Goal: Task Accomplishment & Management: Manage account settings

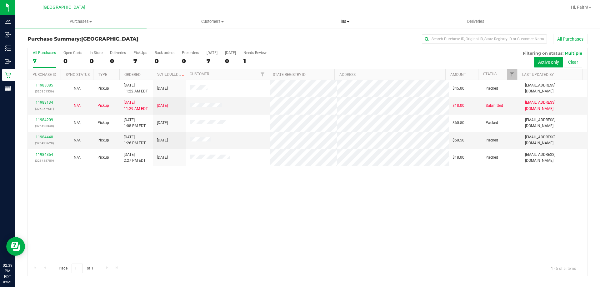
click at [348, 26] on uib-tab-heading "Tills Manage tills Reconcile e-payments" at bounding box center [343, 21] width 131 height 13
click at [329, 39] on li "Manage tills" at bounding box center [344, 38] width 132 height 8
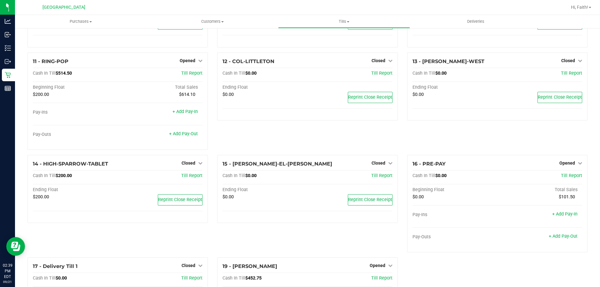
scroll to position [189, 0]
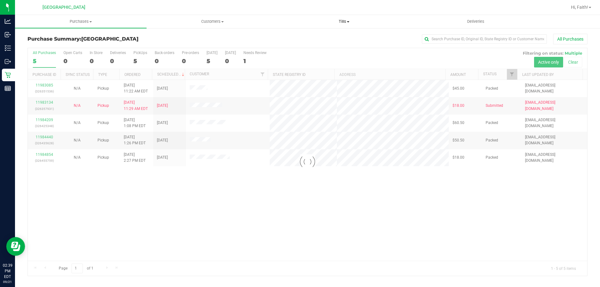
click at [340, 24] on span "Tills" at bounding box center [343, 22] width 131 height 6
click at [329, 36] on li "Manage tills" at bounding box center [344, 38] width 132 height 8
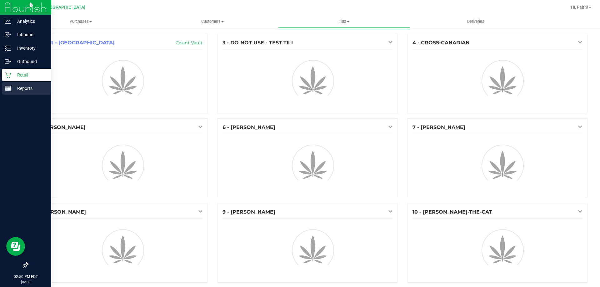
click at [14, 88] on p "Reports" at bounding box center [30, 89] width 38 height 8
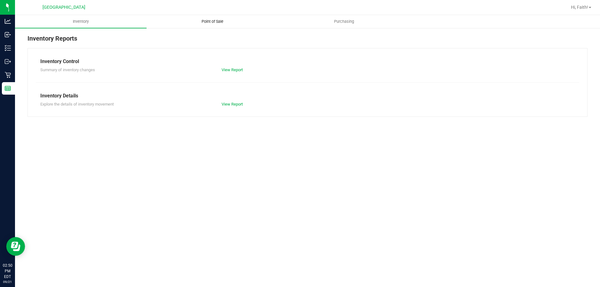
click at [230, 24] on span "Point of Sale" at bounding box center [212, 22] width 39 height 6
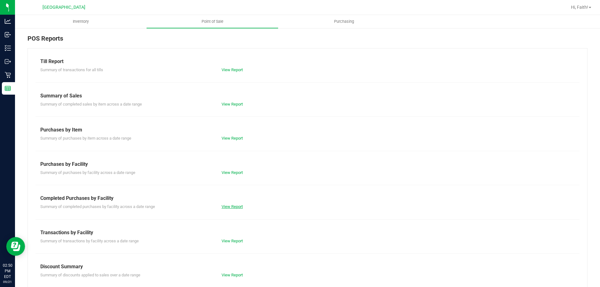
click at [229, 206] on link "View Report" at bounding box center [232, 206] width 21 height 5
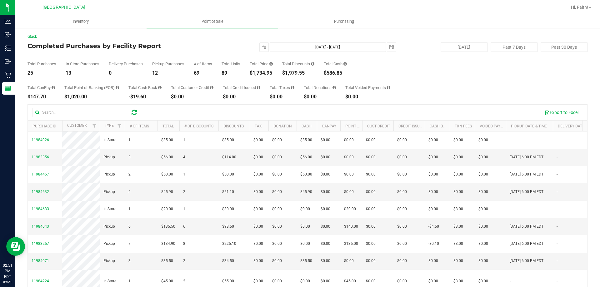
click at [268, 72] on div "$1,734.95" at bounding box center [261, 73] width 23 height 5
copy div "1,734.95"
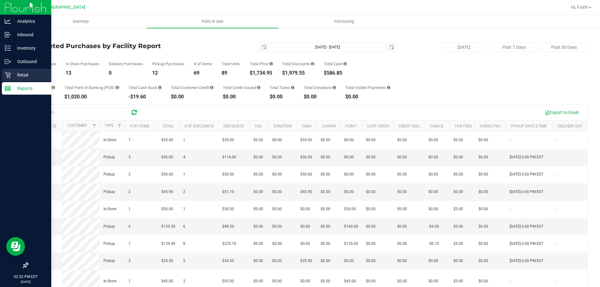
click at [21, 77] on p "Retail" at bounding box center [30, 75] width 38 height 8
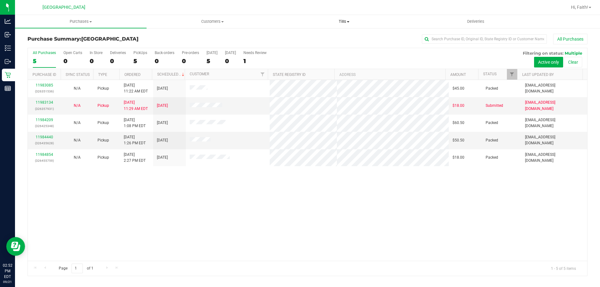
click at [334, 25] on uib-tab-heading "Tills Manage tills Reconcile e-payments" at bounding box center [343, 21] width 131 height 13
click at [316, 36] on span "Manage tills" at bounding box center [299, 37] width 42 height 5
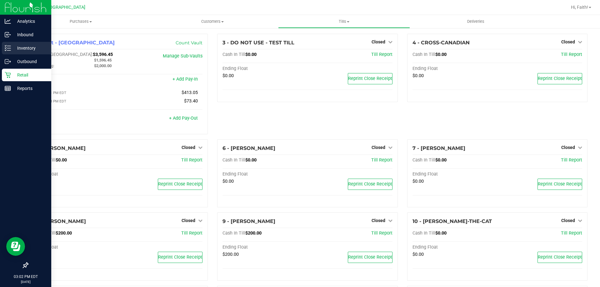
click at [27, 47] on p "Inventory" at bounding box center [30, 48] width 38 height 8
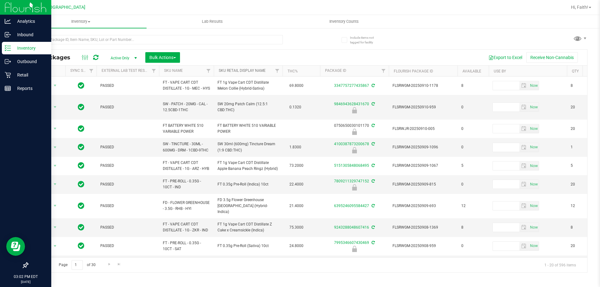
click at [251, 70] on link "Sku Retail Display Name" at bounding box center [242, 70] width 47 height 4
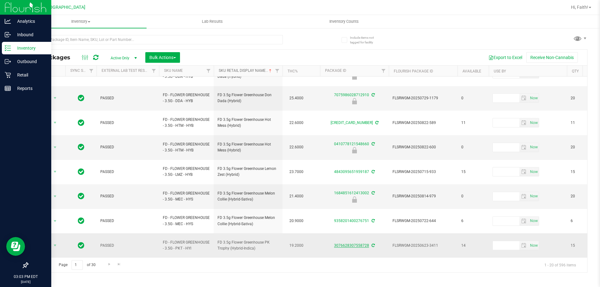
scroll to position [195, 0]
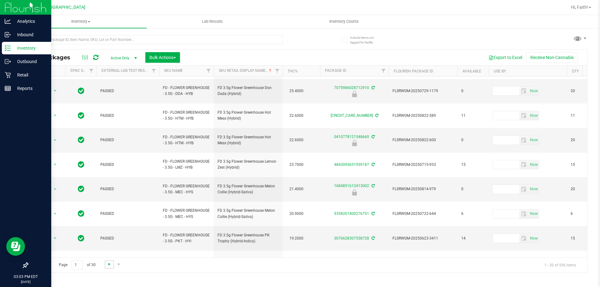
click at [109, 262] on span "Go to the next page" at bounding box center [109, 264] width 5 height 5
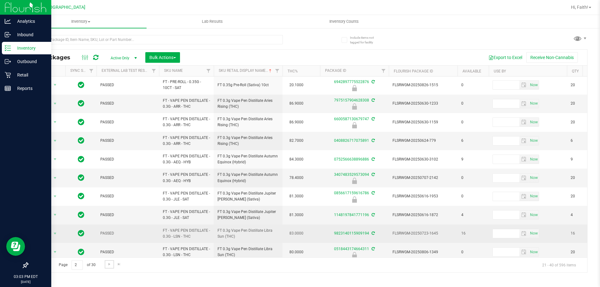
scroll to position [195, 0]
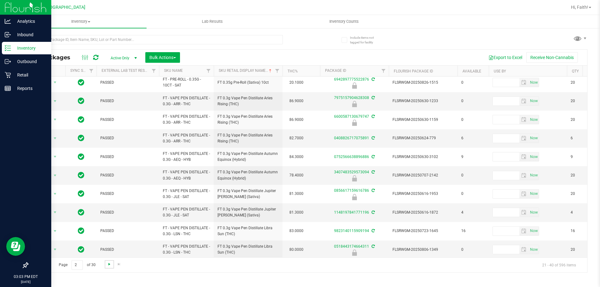
click at [109, 266] on span "Go to the next page" at bounding box center [109, 264] width 5 height 5
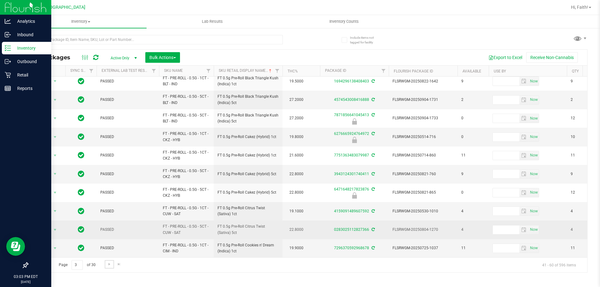
scroll to position [195, 0]
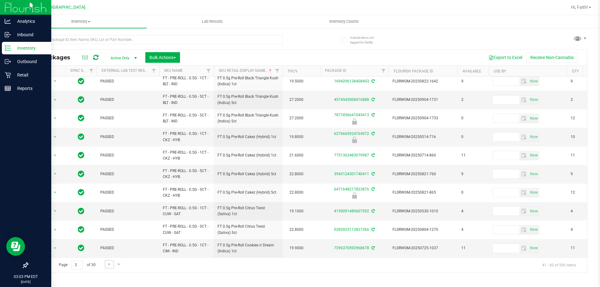
click at [112, 261] on link "Go to the next page" at bounding box center [109, 264] width 9 height 8
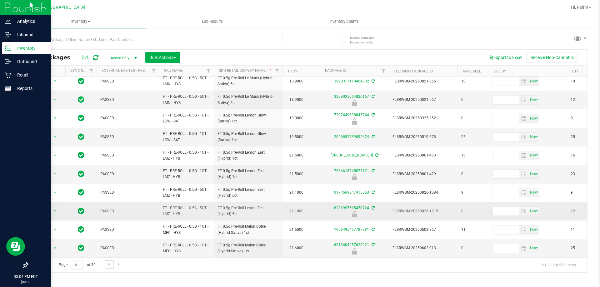
scroll to position [195, 0]
click at [112, 268] on link "Go to the next page" at bounding box center [109, 264] width 9 height 8
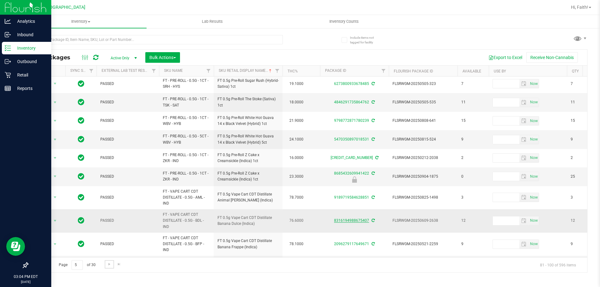
scroll to position [214, 0]
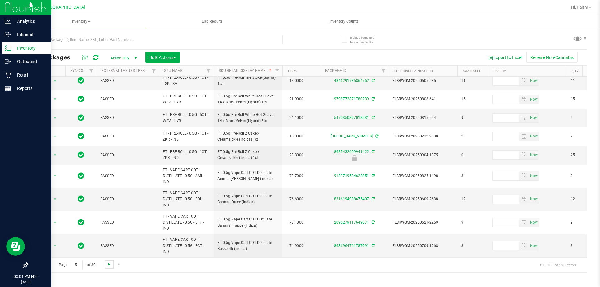
click at [109, 266] on span "Go to the next page" at bounding box center [109, 264] width 5 height 5
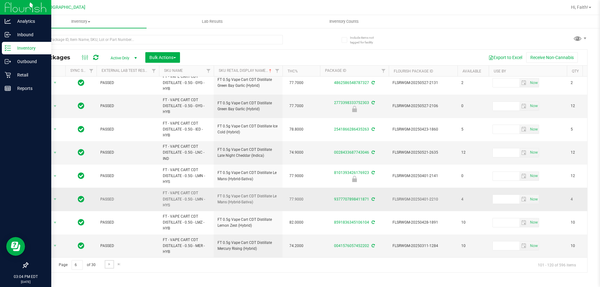
scroll to position [290, 0]
click at [106, 265] on link "Go to the next page" at bounding box center [109, 264] width 9 height 8
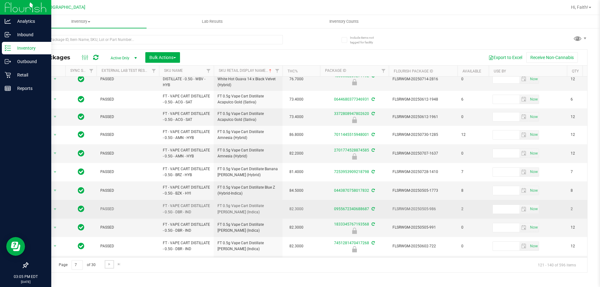
scroll to position [240, 0]
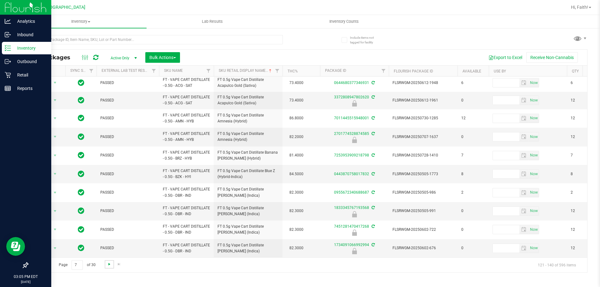
click at [108, 263] on span "Go to the next page" at bounding box center [109, 264] width 5 height 5
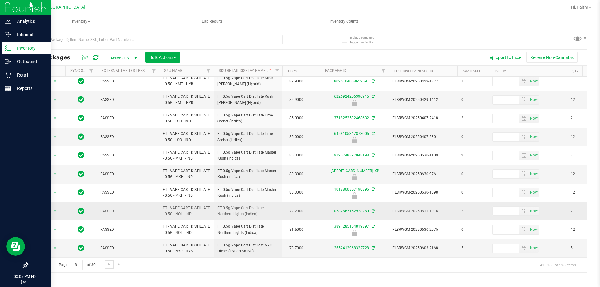
scroll to position [195, 0]
click at [113, 263] on link "Go to the next page" at bounding box center [109, 264] width 9 height 8
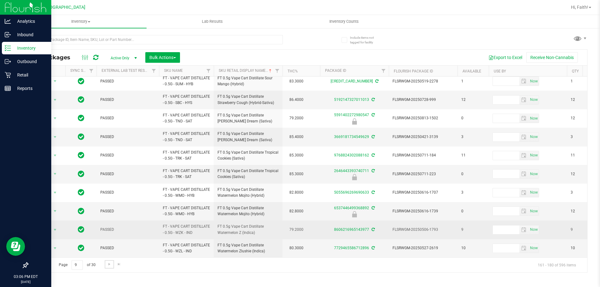
scroll to position [207, 0]
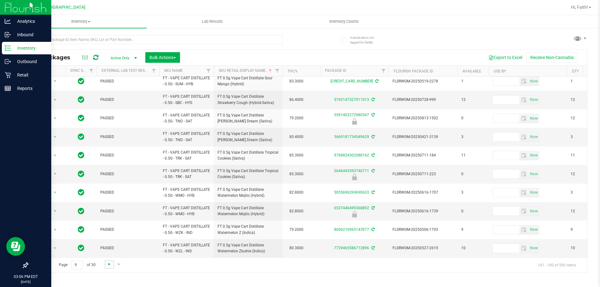
click at [107, 263] on span "Go to the next page" at bounding box center [109, 264] width 5 height 5
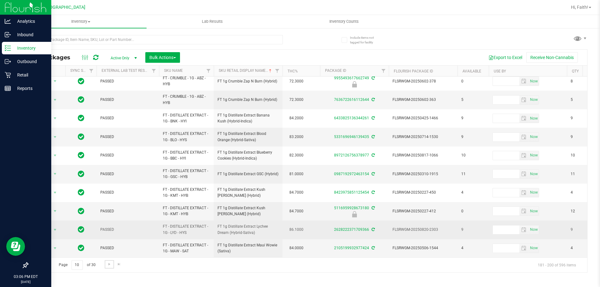
scroll to position [195, 0]
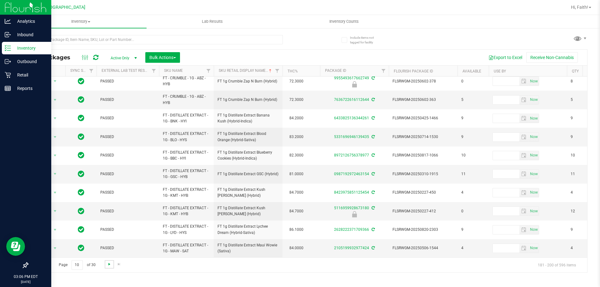
click at [110, 266] on span "Go to the next page" at bounding box center [109, 264] width 5 height 5
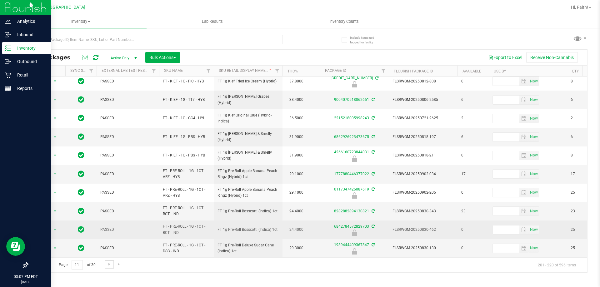
scroll to position [195, 0]
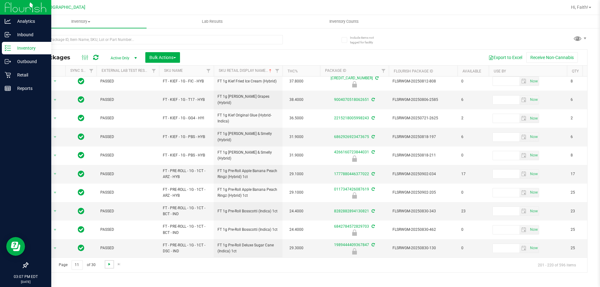
click at [107, 265] on span "Go to the next page" at bounding box center [109, 264] width 5 height 5
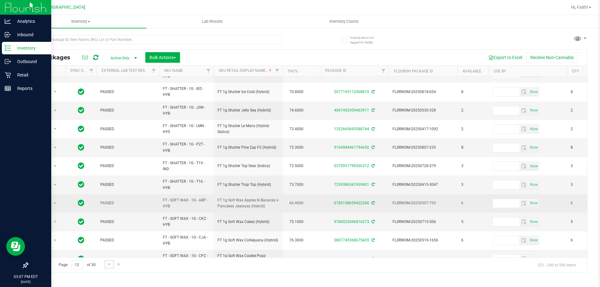
scroll to position [156, 0]
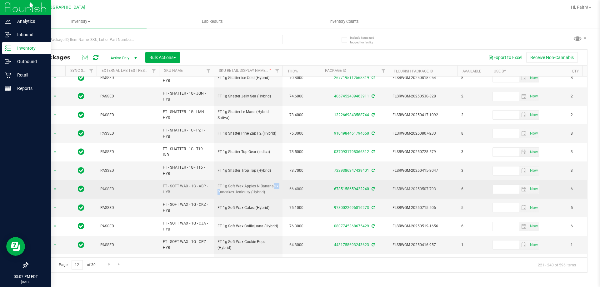
drag, startPoint x: 255, startPoint y: 187, endPoint x: 265, endPoint y: 187, distance: 10.6
click at [265, 187] on span "FT 1g Soft Wax Apples N Bananas x Pancakes Jealousy (Hybrid)" at bounding box center [248, 189] width 61 height 12
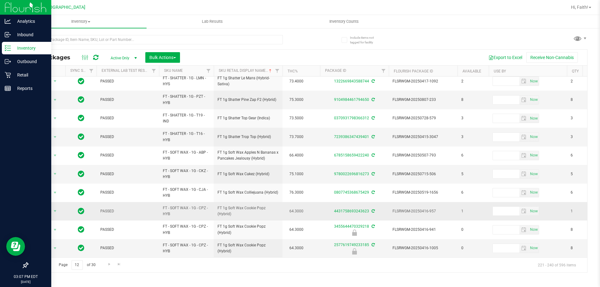
scroll to position [195, 0]
click at [105, 264] on link "Go to the next page" at bounding box center [109, 264] width 9 height 8
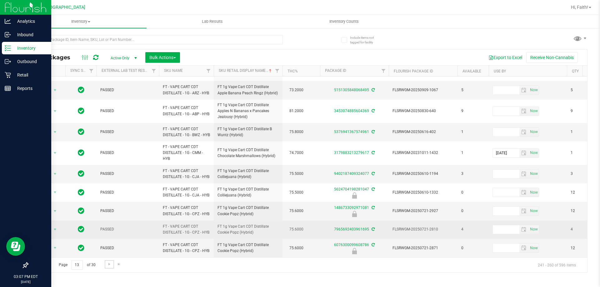
scroll to position [209, 0]
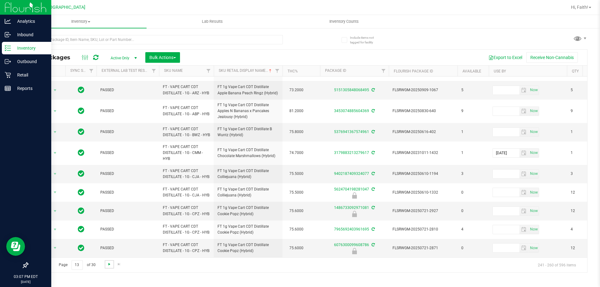
click at [111, 265] on span "Go to the next page" at bounding box center [109, 264] width 5 height 5
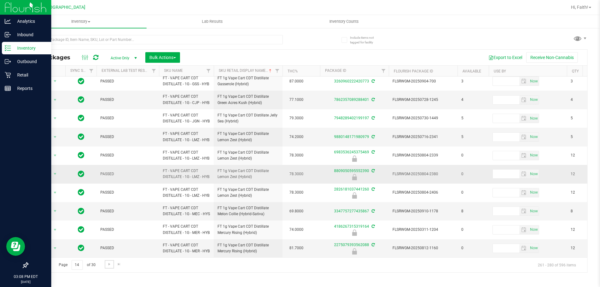
scroll to position [247, 0]
click at [110, 262] on span "Go to the next page" at bounding box center [109, 264] width 5 height 5
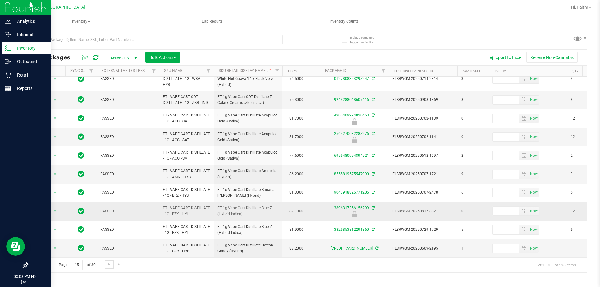
scroll to position [218, 0]
click at [109, 268] on link "Go to the next page" at bounding box center [109, 264] width 9 height 8
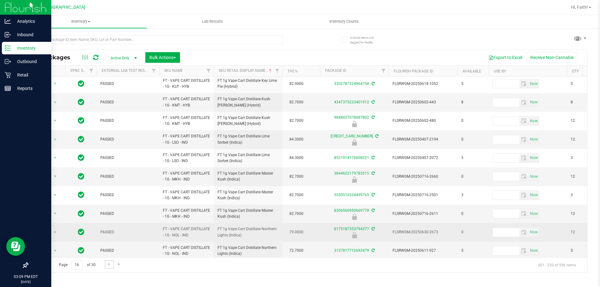
scroll to position [195, 0]
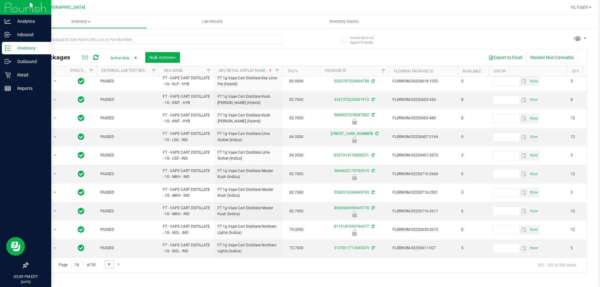
click at [108, 262] on span "Go to the next page" at bounding box center [109, 264] width 5 height 5
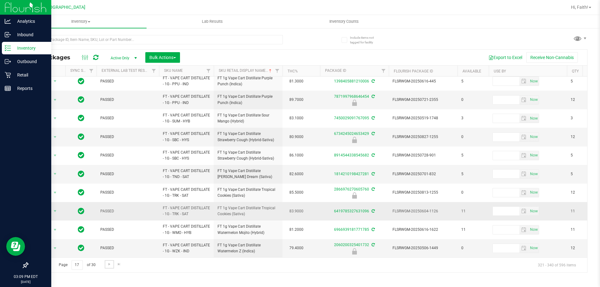
scroll to position [195, 0]
click at [109, 266] on span "Go to the next page" at bounding box center [109, 264] width 5 height 5
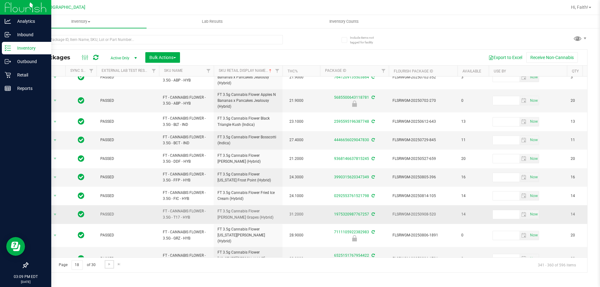
scroll to position [204, 0]
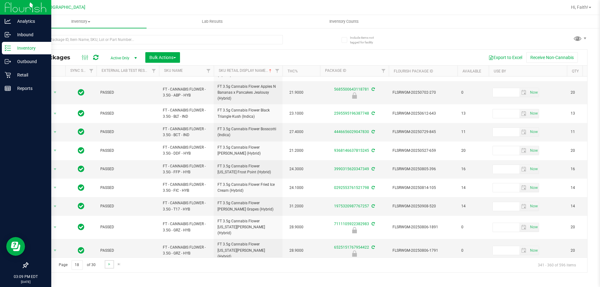
click at [106, 264] on link "Go to the next page" at bounding box center [109, 264] width 9 height 8
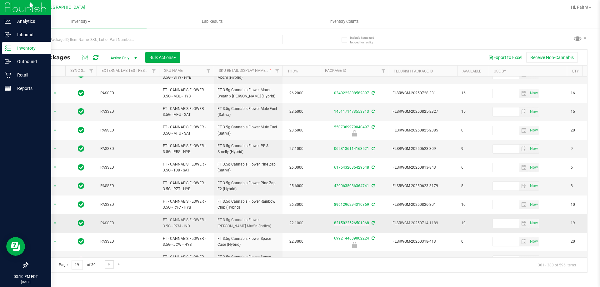
scroll to position [195, 0]
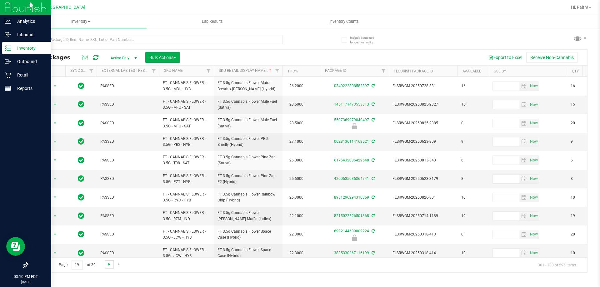
click at [110, 263] on span "Go to the next page" at bounding box center [109, 264] width 5 height 5
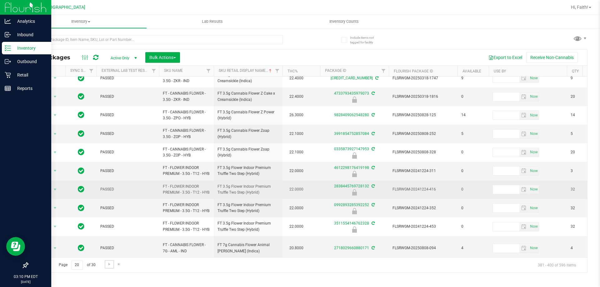
scroll to position [195, 0]
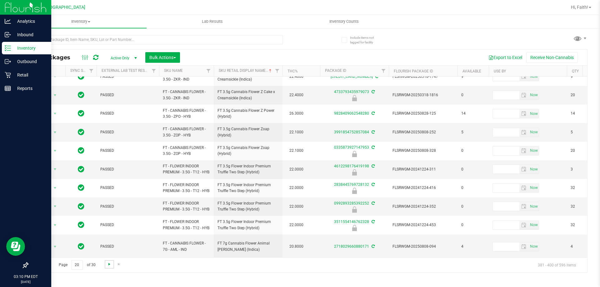
click at [109, 267] on span "Go to the next page" at bounding box center [109, 264] width 5 height 5
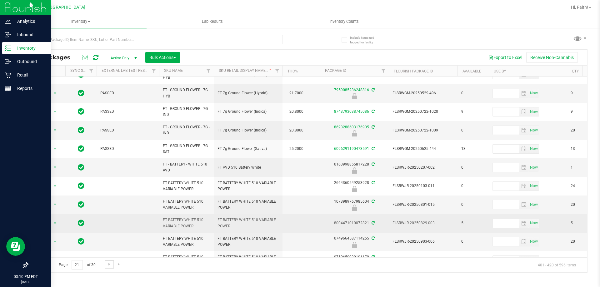
scroll to position [204, 0]
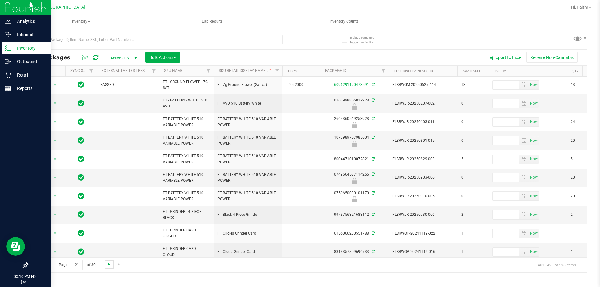
click at [108, 264] on span "Go to the next page" at bounding box center [109, 264] width 5 height 5
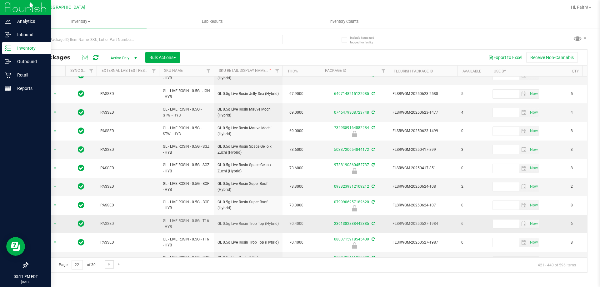
scroll to position [201, 0]
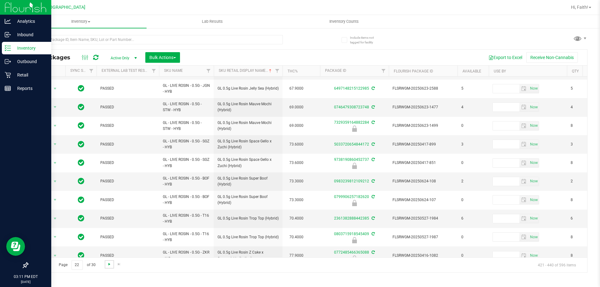
click at [109, 265] on span "Go to the next page" at bounding box center [109, 264] width 5 height 5
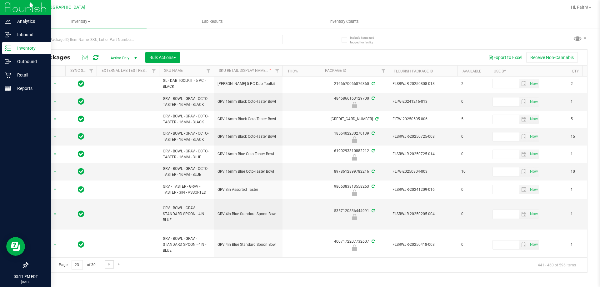
scroll to position [225, 0]
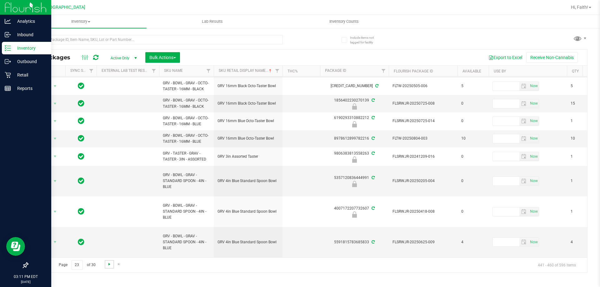
click at [108, 263] on span "Go to the next page" at bounding box center [109, 264] width 5 height 5
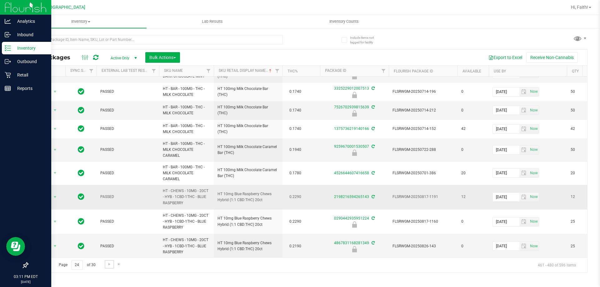
scroll to position [306, 0]
click at [110, 264] on span "Go to the next page" at bounding box center [109, 264] width 5 height 5
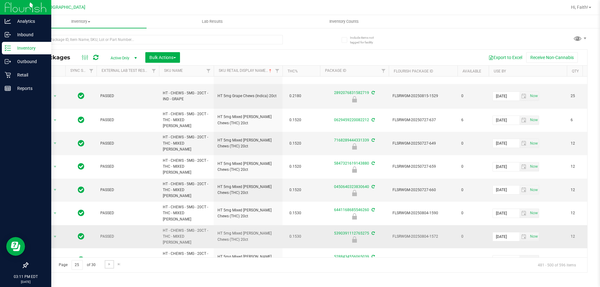
scroll to position [216, 0]
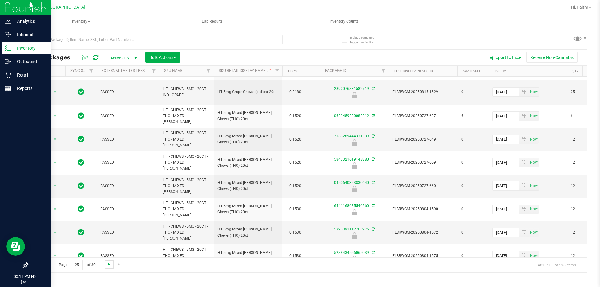
click at [108, 264] on span "Go to the next page" at bounding box center [109, 264] width 5 height 5
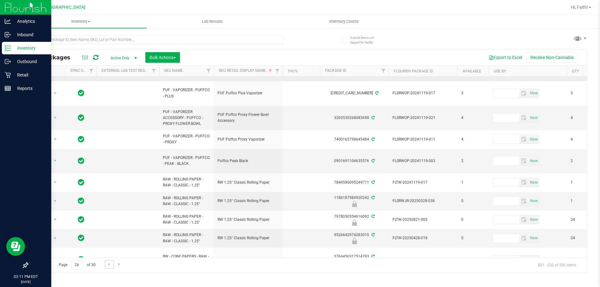
scroll to position [253, 0]
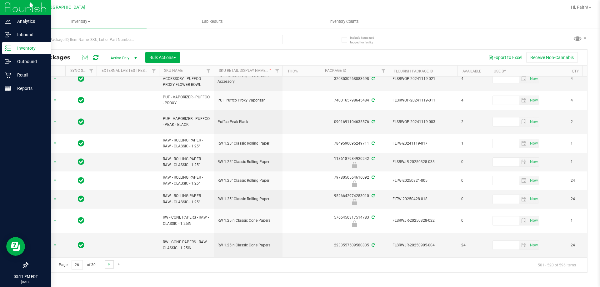
click at [112, 264] on link "Go to the next page" at bounding box center [109, 264] width 9 height 8
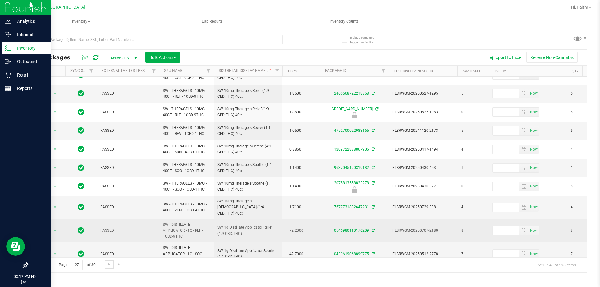
scroll to position [210, 0]
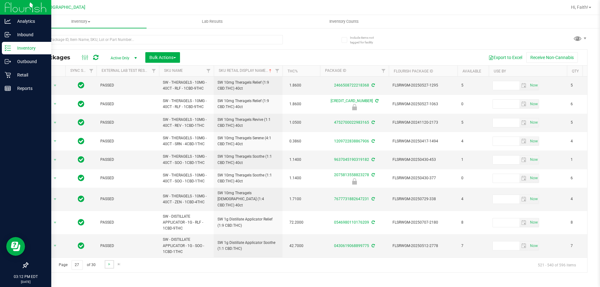
click at [107, 267] on link "Go to the next page" at bounding box center [109, 264] width 9 height 8
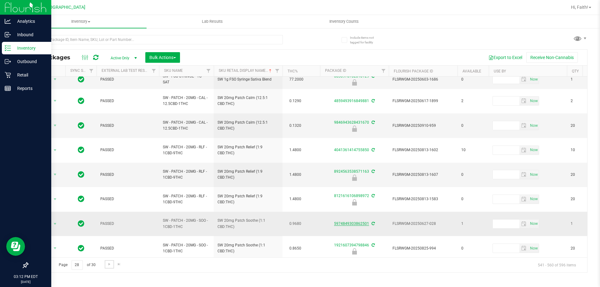
scroll to position [209, 0]
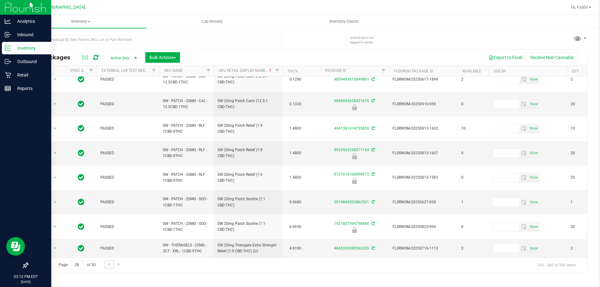
click at [109, 268] on link "Go to the next page" at bounding box center [109, 264] width 9 height 8
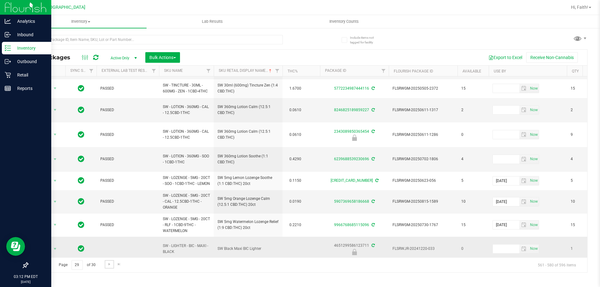
scroll to position [232, 0]
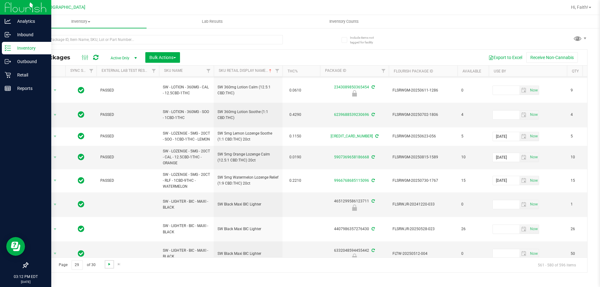
click at [111, 266] on span "Go to the next page" at bounding box center [109, 264] width 5 height 5
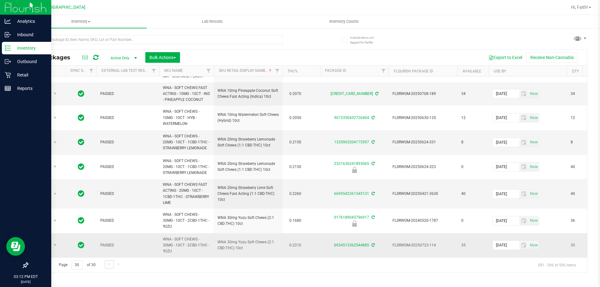
scroll to position [193, 0]
click at [245, 36] on input "text" at bounding box center [155, 39] width 255 height 9
type input "oze"
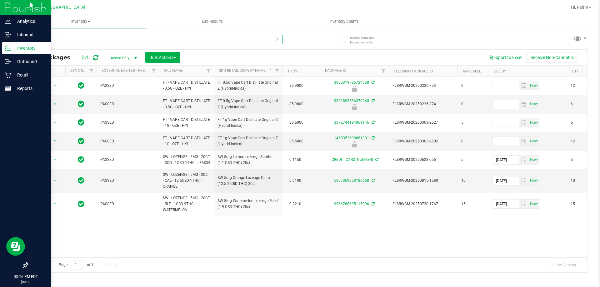
click at [163, 39] on input "oze" at bounding box center [155, 39] width 255 height 9
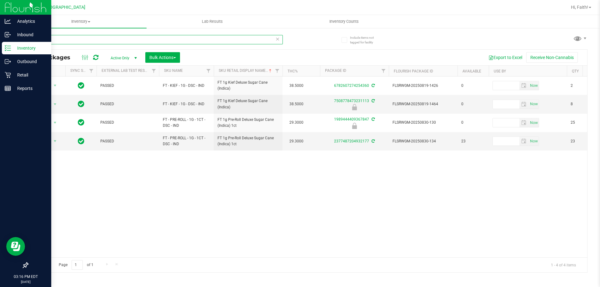
type input "d"
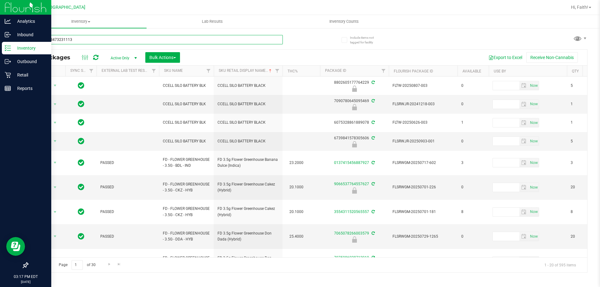
type input "7508778473231113"
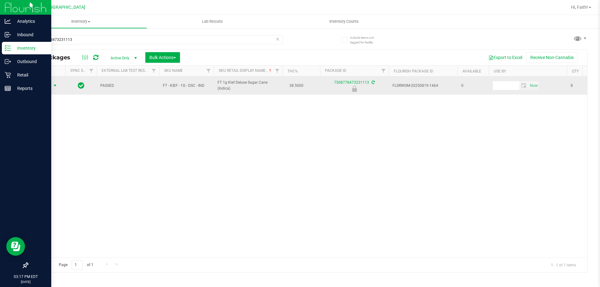
click at [53, 88] on span "select" at bounding box center [55, 85] width 8 height 9
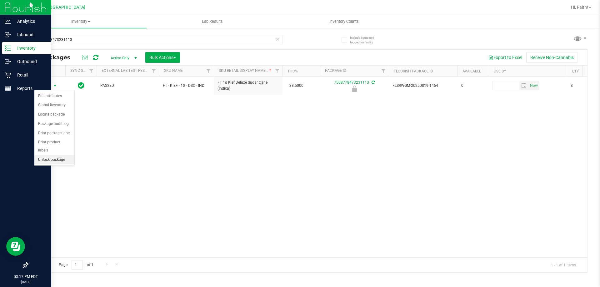
click at [53, 155] on li "Unlock package" at bounding box center [54, 159] width 40 height 9
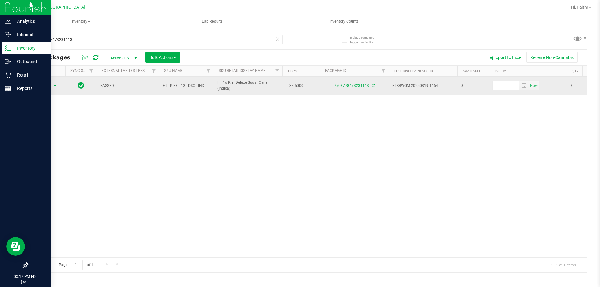
click at [52, 84] on span "select" at bounding box center [55, 85] width 8 height 9
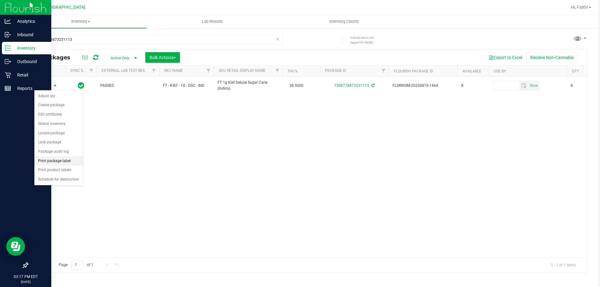
click at [59, 157] on li "Print package label" at bounding box center [58, 161] width 48 height 9
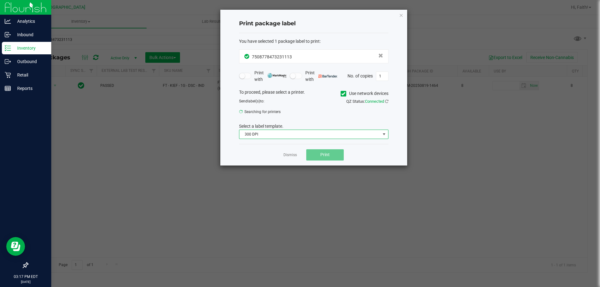
click at [259, 130] on span "300 DPI" at bounding box center [309, 134] width 141 height 9
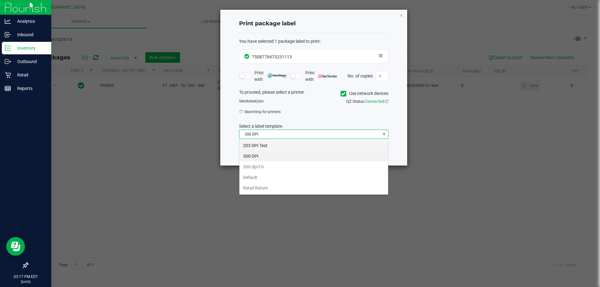
scroll to position [9, 149]
drag, startPoint x: 258, startPoint y: 144, endPoint x: 271, endPoint y: 128, distance: 20.7
click at [259, 144] on li "203 DPI Test" at bounding box center [313, 145] width 149 height 11
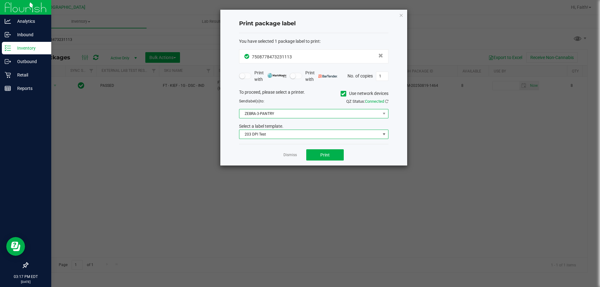
click at [273, 116] on span "ZEBRA-3-PANTRY" at bounding box center [309, 113] width 141 height 9
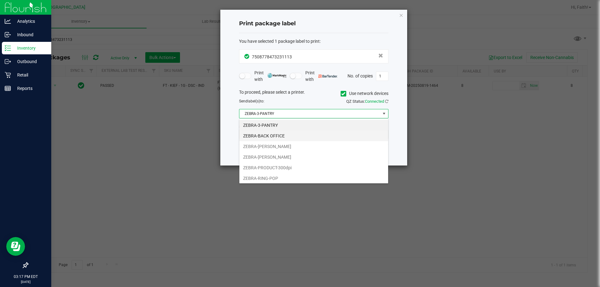
click at [281, 140] on li "ZEBRA-BACK OFFICE" at bounding box center [313, 136] width 149 height 11
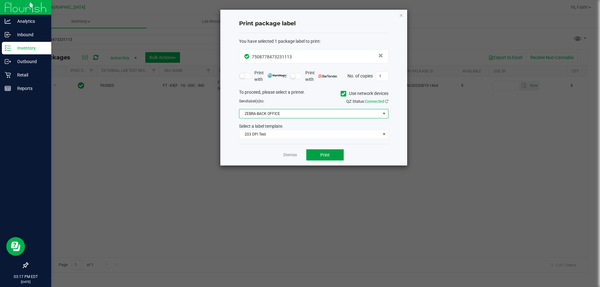
click at [331, 156] on button "Print" at bounding box center [325, 154] width 38 height 11
click at [401, 14] on icon "button" at bounding box center [401, 15] width 4 height 8
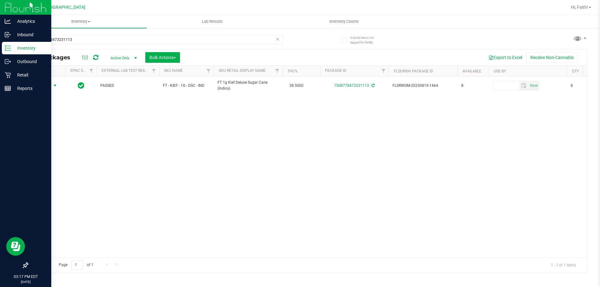
click at [115, 46] on div "7508778473231113" at bounding box center [155, 42] width 255 height 14
click at [113, 43] on input "7508778473231113" at bounding box center [155, 39] width 255 height 9
type input "3950319786724538"
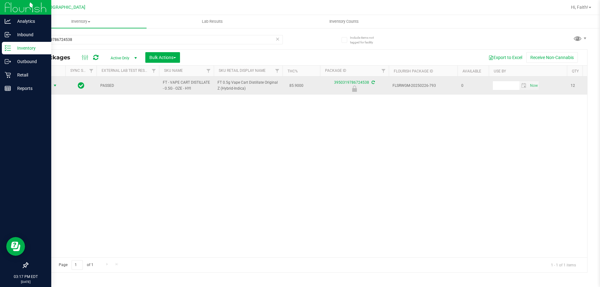
click at [46, 83] on span "Action" at bounding box center [42, 85] width 17 height 9
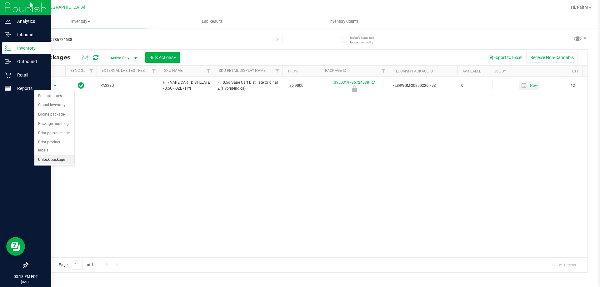
click at [61, 155] on li "Unlock package" at bounding box center [54, 159] width 40 height 9
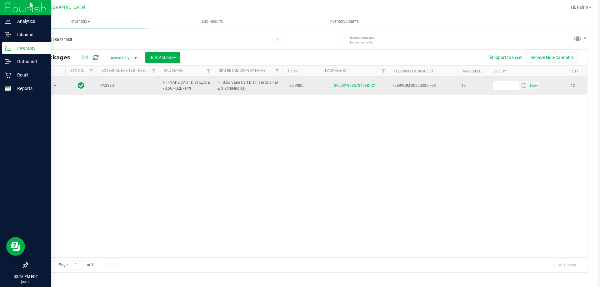
click at [47, 88] on span "Action" at bounding box center [42, 85] width 17 height 9
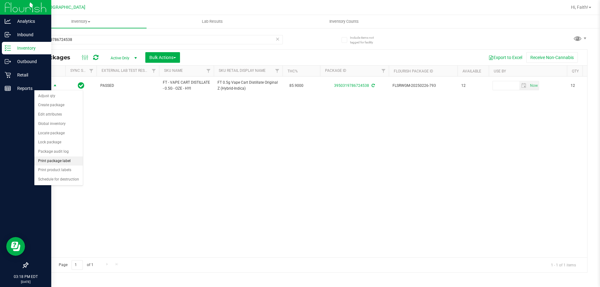
click at [55, 162] on li "Print package label" at bounding box center [58, 161] width 48 height 9
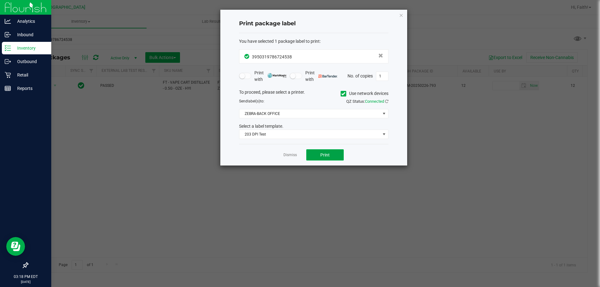
click at [330, 153] on button "Print" at bounding box center [325, 154] width 38 height 11
click at [403, 16] on icon "button" at bounding box center [401, 15] width 4 height 8
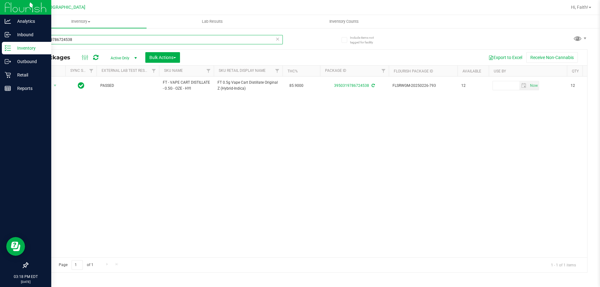
click at [114, 40] on input "3950319786724538" at bounding box center [155, 39] width 255 height 9
click at [113, 40] on input "3950319786724538" at bounding box center [155, 39] width 255 height 9
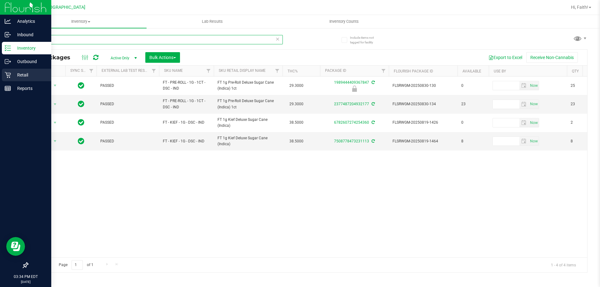
type input "dsc"
click at [13, 76] on p "Retail" at bounding box center [30, 75] width 38 height 8
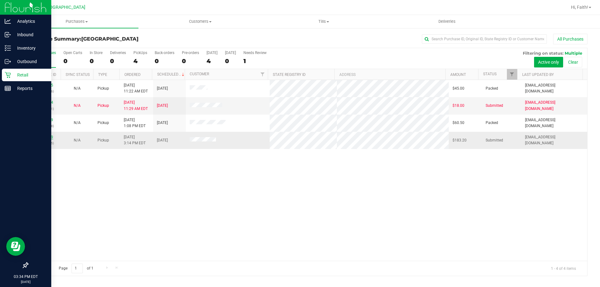
click at [49, 138] on link "11985139" at bounding box center [45, 137] width 18 height 4
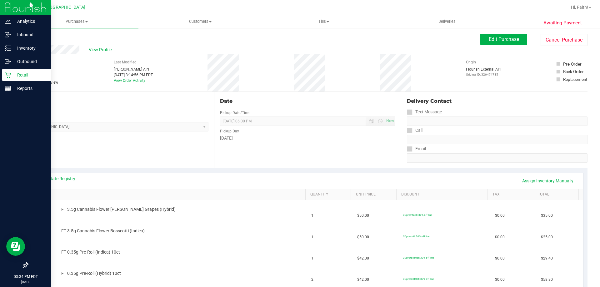
click at [11, 76] on icon at bounding box center [8, 75] width 6 height 6
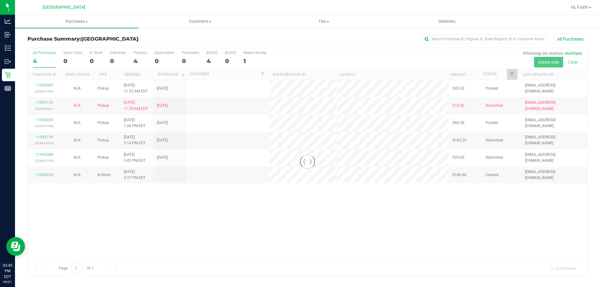
click at [331, 15] on nav "Orange Park WC Hi, Faith!" at bounding box center [307, 7] width 585 height 15
click at [327, 20] on span "Tills" at bounding box center [323, 22] width 123 height 6
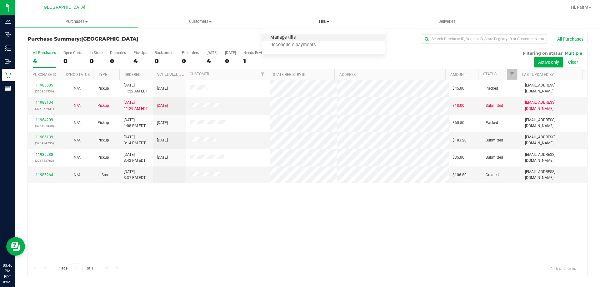
click at [291, 37] on span "Manage tills" at bounding box center [283, 37] width 42 height 5
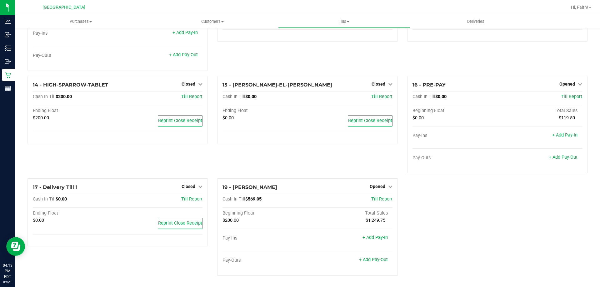
scroll to position [314, 0]
drag, startPoint x: 265, startPoint y: 188, endPoint x: 273, endPoint y: 188, distance: 7.8
click at [273, 188] on div "19 - LIONEL-RICHIE Opened Close Till" at bounding box center [308, 188] width 170 height 8
click at [451, 213] on div "1 - Vault - Orange Park WC Count Vault Cash In Vault: $3,596.45 Main: $1,596.45…" at bounding box center [307, 1] width 569 height 560
click at [383, 188] on link "Opened" at bounding box center [381, 186] width 23 height 5
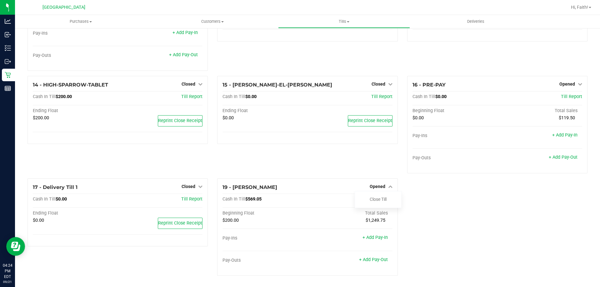
click at [469, 200] on div "1 - Vault - Orange Park WC Count Vault Cash In Vault: $3,596.45 Main: $1,596.45…" at bounding box center [307, 1] width 569 height 560
click at [388, 185] on icon at bounding box center [390, 186] width 4 height 4
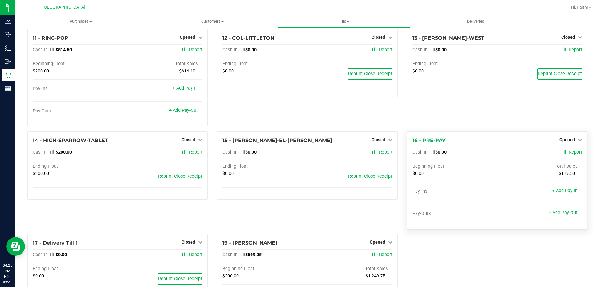
scroll to position [314, 0]
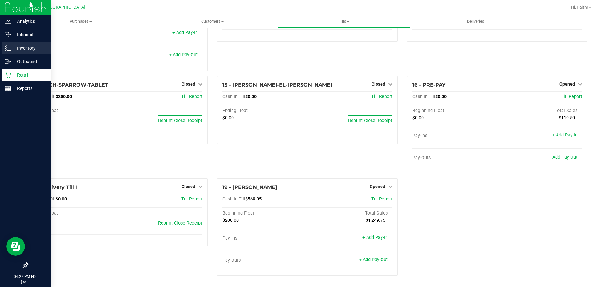
click at [21, 46] on p "Inventory" at bounding box center [30, 48] width 38 height 8
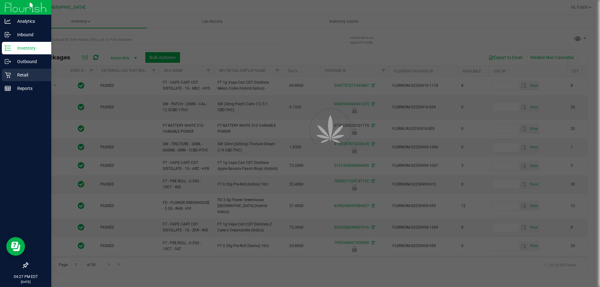
click at [19, 75] on p "Retail" at bounding box center [30, 75] width 38 height 8
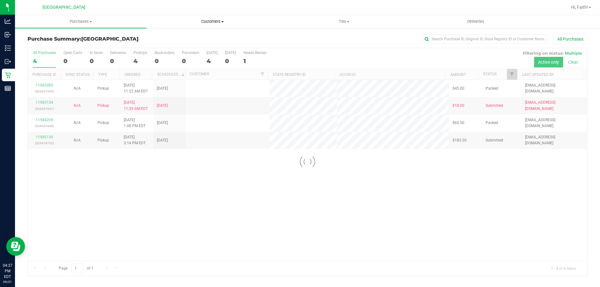
click at [213, 18] on uib-tab-heading "Customers All customers Add a new customer All physicians" at bounding box center [212, 21] width 131 height 13
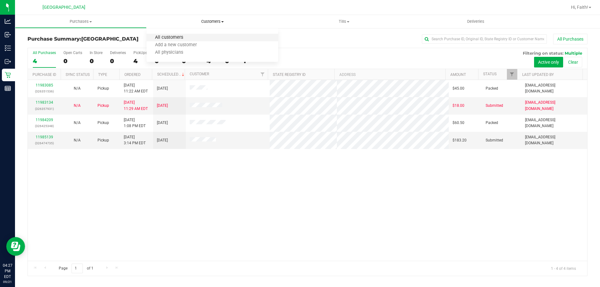
click at [177, 38] on span "All customers" at bounding box center [169, 37] width 45 height 5
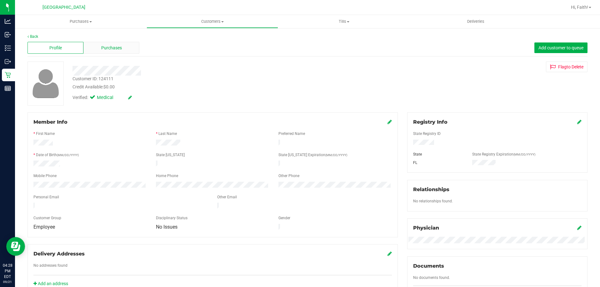
click at [112, 48] on span "Purchases" at bounding box center [111, 48] width 21 height 7
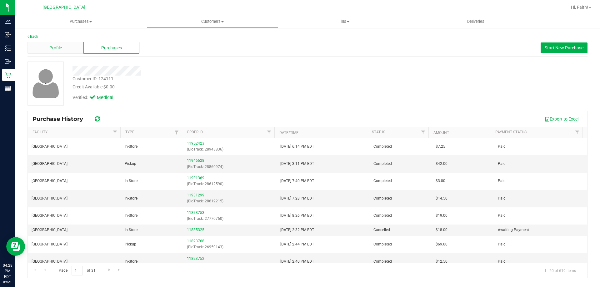
click at [57, 45] on span "Profile" at bounding box center [55, 48] width 13 height 7
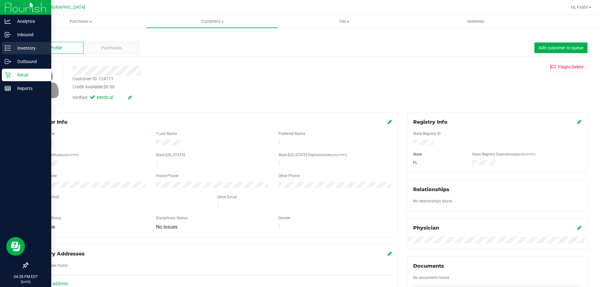
click at [19, 49] on p "Inventory" at bounding box center [30, 48] width 38 height 8
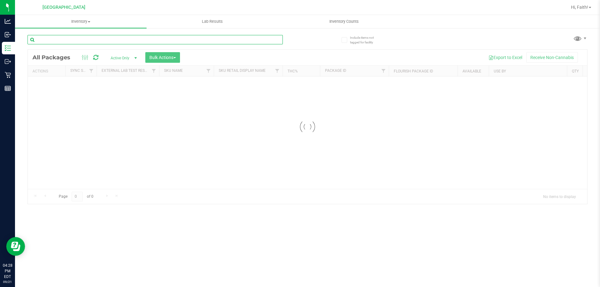
click at [197, 43] on input "text" at bounding box center [155, 39] width 255 height 9
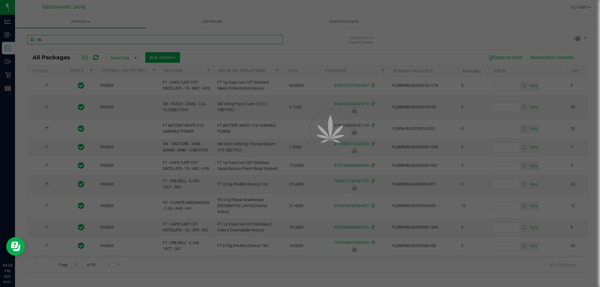
type input "dsc"
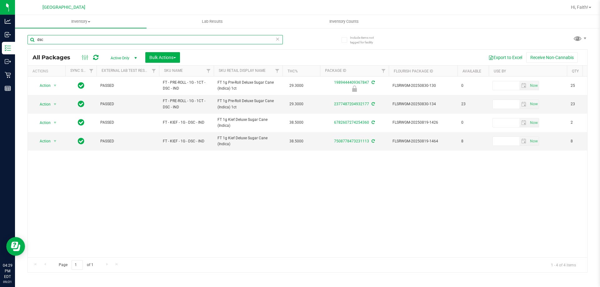
drag, startPoint x: 57, startPoint y: 41, endPoint x: 19, endPoint y: 48, distance: 38.6
click at [19, 47] on div "Include items not tagged for facility dsc All Packages Active Only Active Only …" at bounding box center [307, 123] width 585 height 191
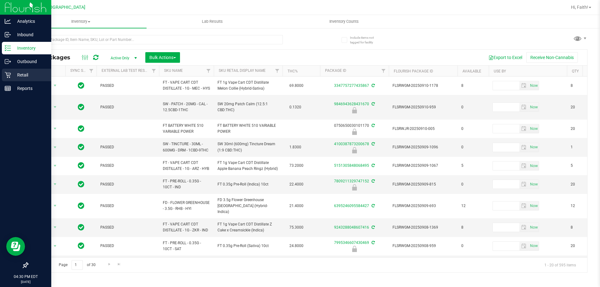
click at [5, 73] on icon at bounding box center [8, 75] width 6 height 6
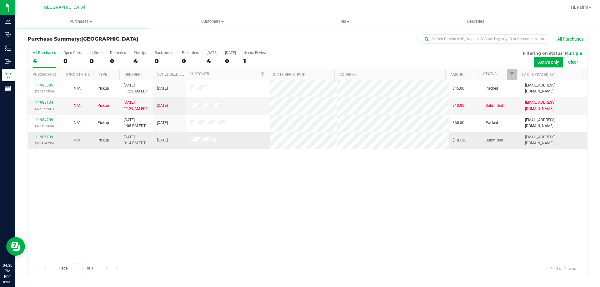
click at [43, 135] on link "11985139" at bounding box center [45, 137] width 18 height 4
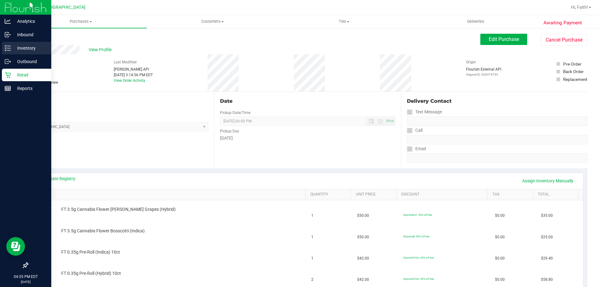
click at [24, 47] on p "Inventory" at bounding box center [30, 48] width 38 height 8
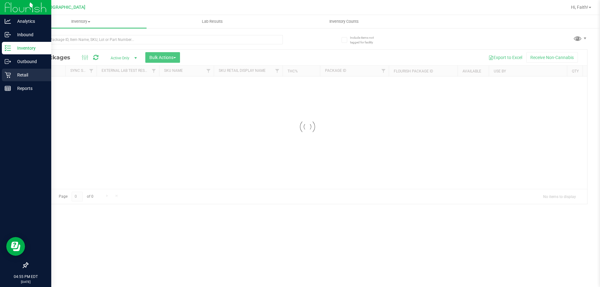
click at [20, 79] on div "Retail" at bounding box center [26, 75] width 49 height 13
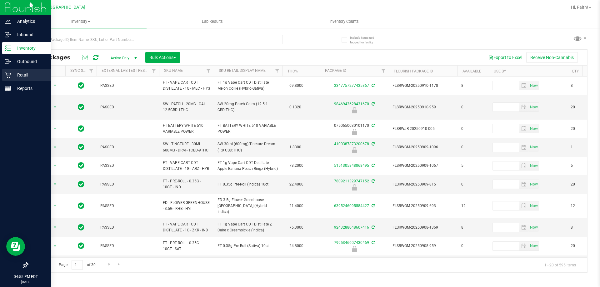
click at [24, 75] on p "Retail" at bounding box center [30, 75] width 38 height 8
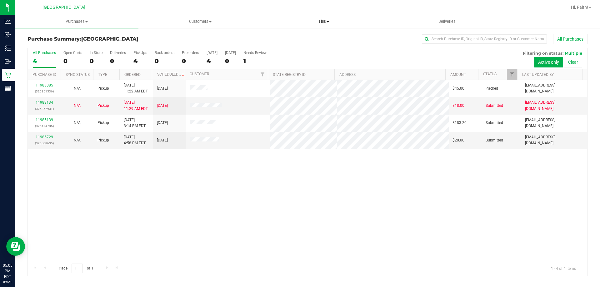
click at [316, 25] on uib-tab-heading "Tills Manage tills Reconcile e-payments" at bounding box center [323, 21] width 123 height 13
click at [313, 34] on li "Manage tills" at bounding box center [323, 38] width 123 height 8
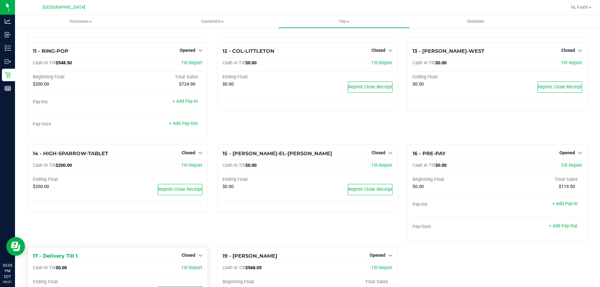
scroll to position [313, 0]
